Goal: Information Seeking & Learning: Understand process/instructions

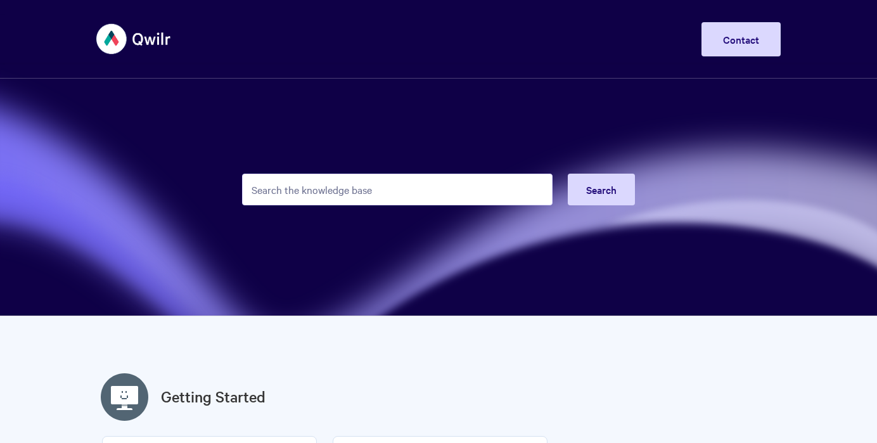
click at [329, 191] on input "Search the knowledge base" at bounding box center [397, 190] width 311 height 32
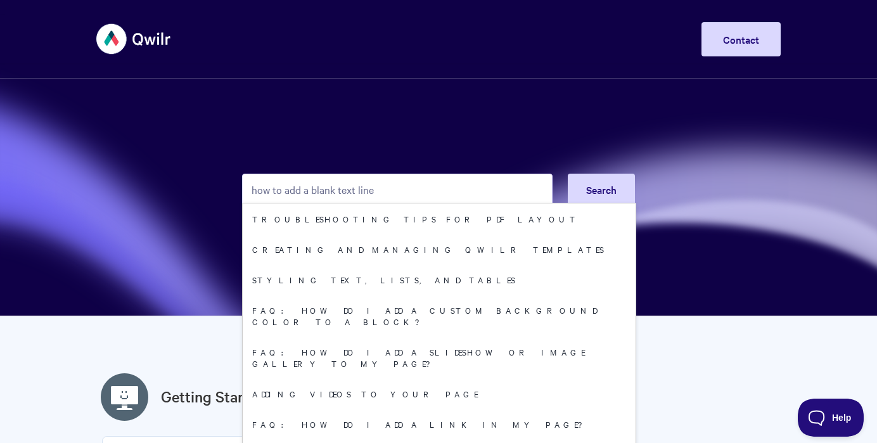
type input "how to add a blank text line"
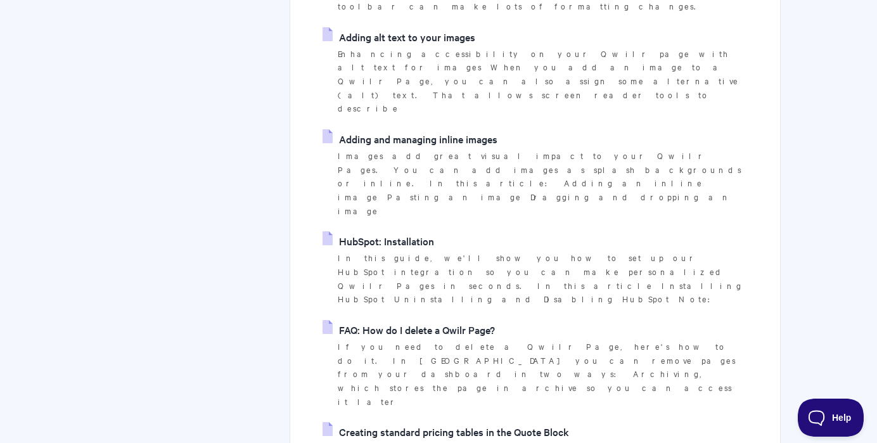
scroll to position [1342, 0]
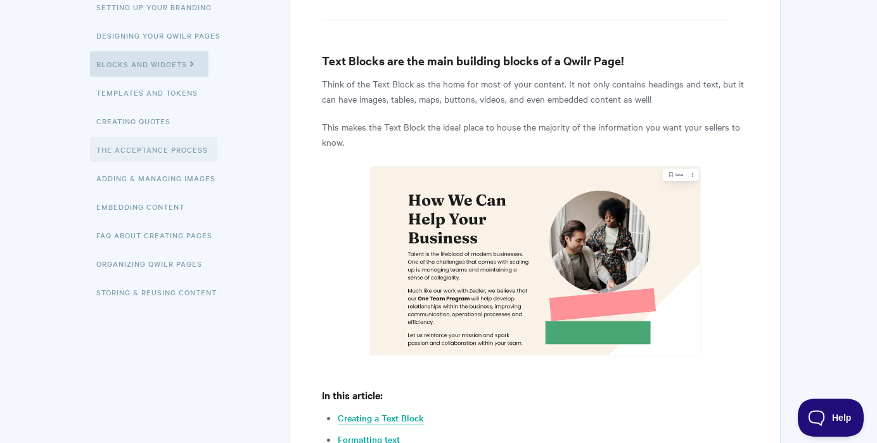
scroll to position [171, 0]
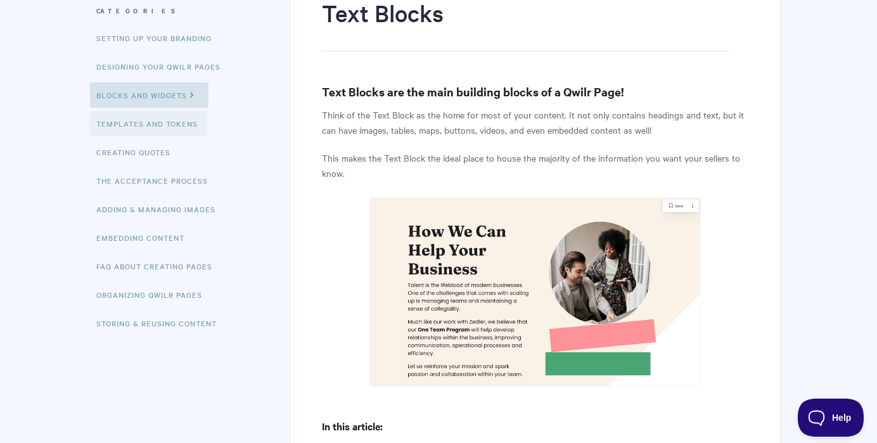
click at [125, 125] on link "Templates and Tokens" at bounding box center [148, 123] width 117 height 25
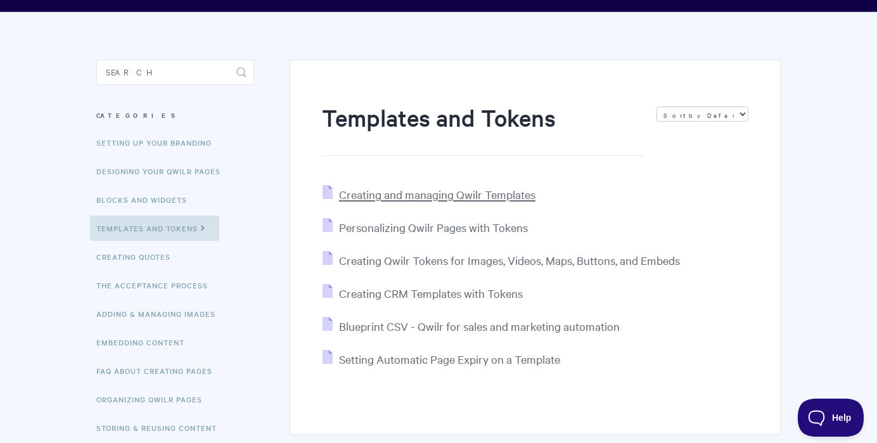
scroll to position [70, 0]
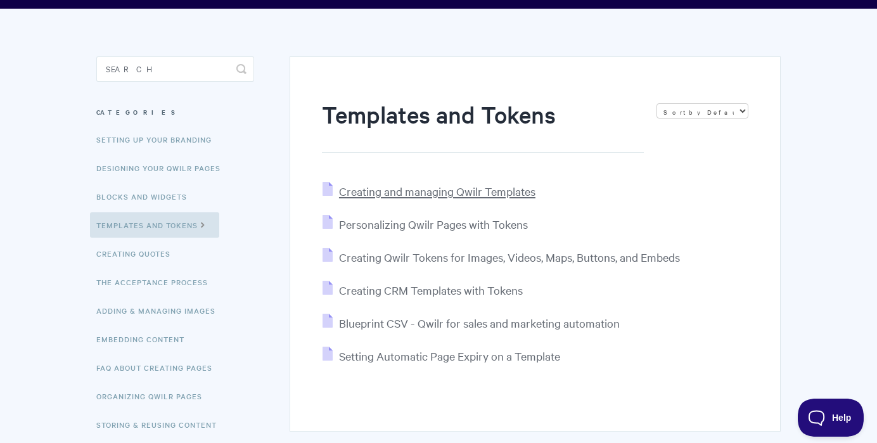
click at [449, 195] on span "Creating and managing Qwilr Templates" at bounding box center [437, 191] width 196 height 15
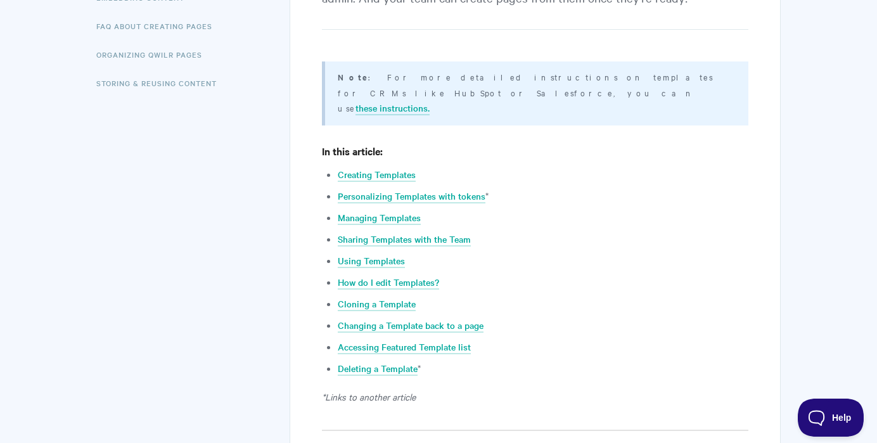
scroll to position [422, 0]
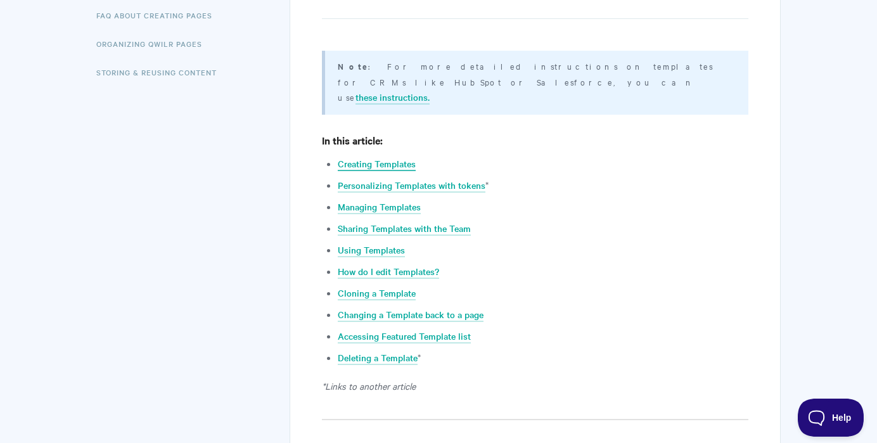
click at [387, 157] on link "Creating Templates" at bounding box center [377, 164] width 78 height 14
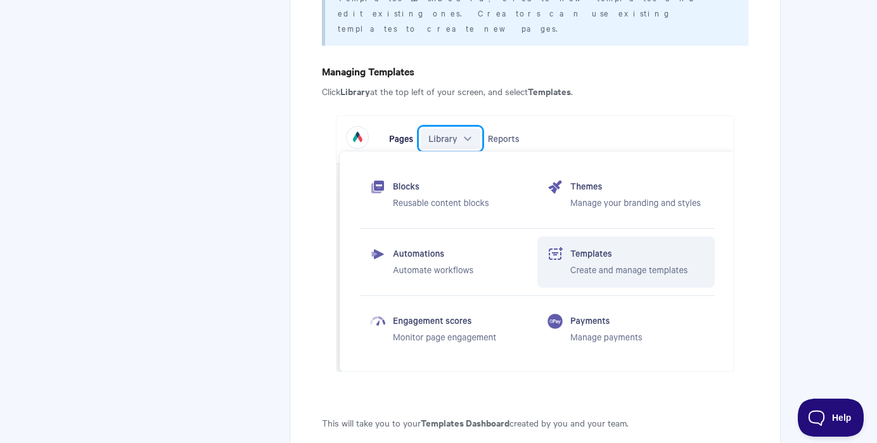
scroll to position [1391, 0]
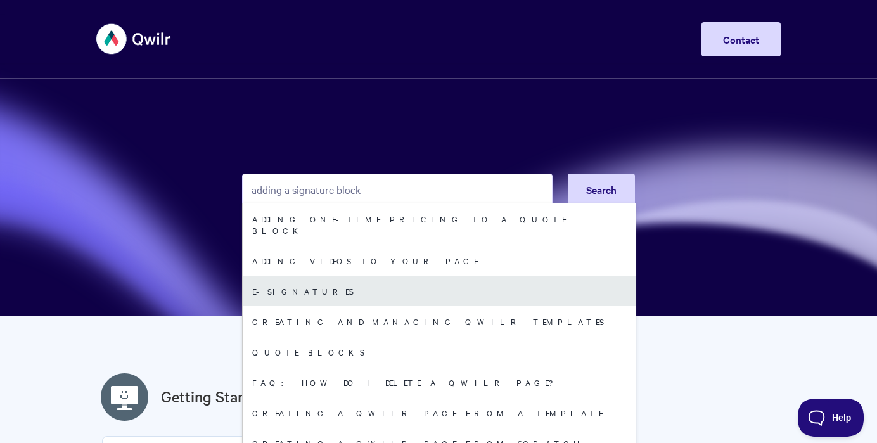
type input "adding a signature block"
click at [293, 282] on link "E-signatures" at bounding box center [439, 291] width 393 height 30
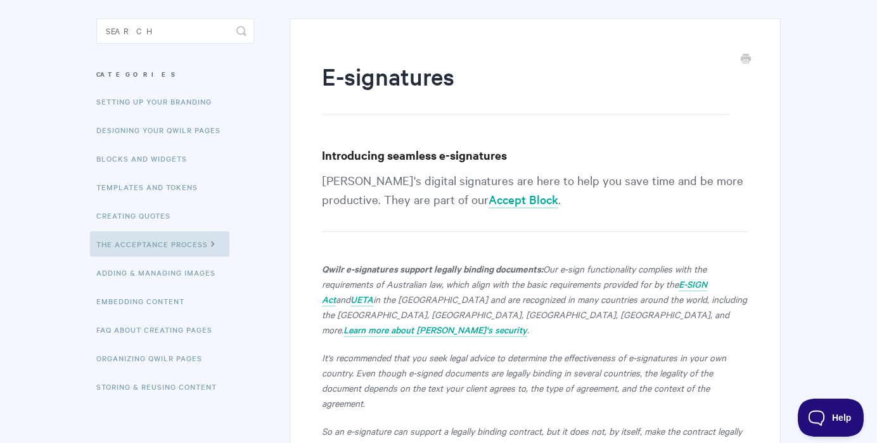
scroll to position [151, 0]
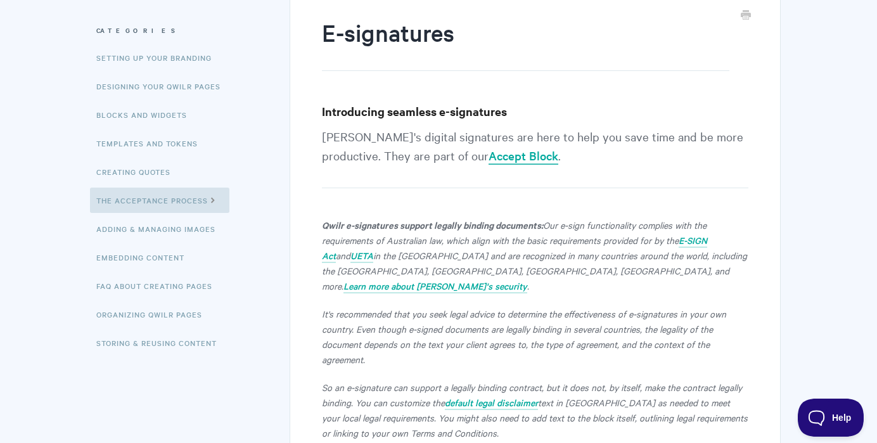
click at [489, 155] on link "Accept Block" at bounding box center [524, 156] width 70 height 17
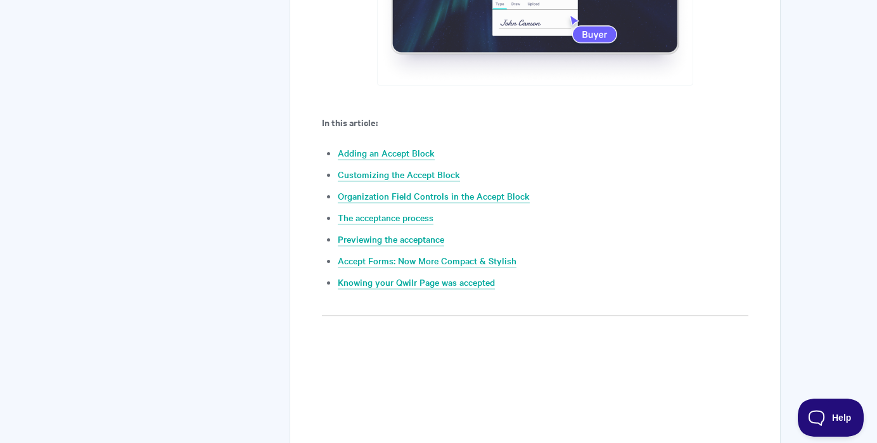
scroll to position [534, 0]
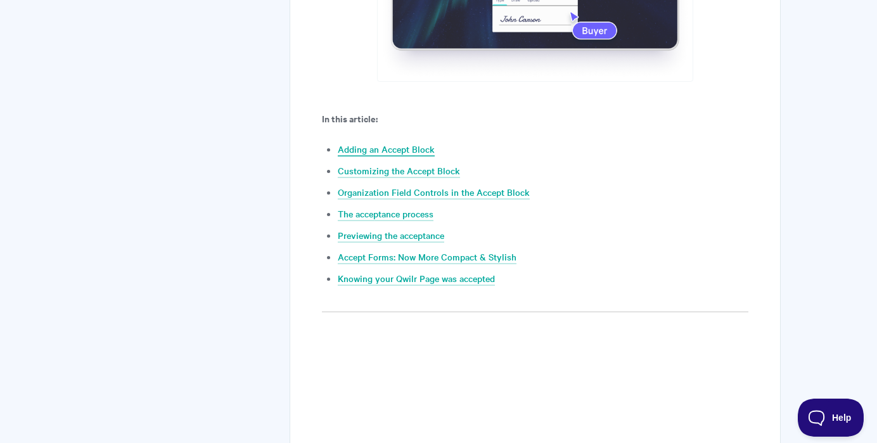
click at [373, 150] on link "Adding an Accept Block" at bounding box center [386, 150] width 97 height 14
